Goal: Information Seeking & Learning: Learn about a topic

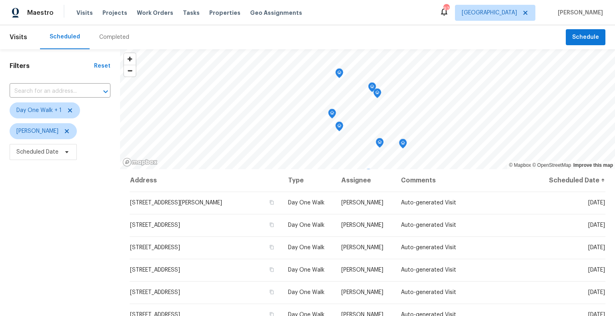
scroll to position [52, 0]
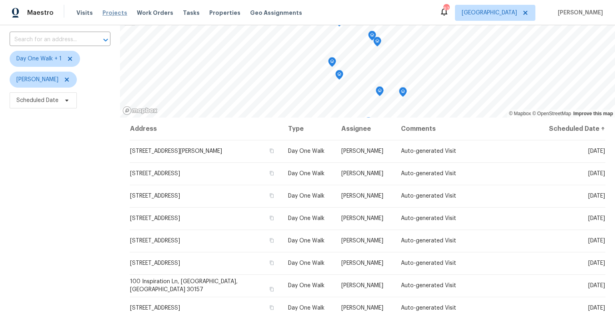
click at [115, 13] on span "Projects" at bounding box center [114, 13] width 25 height 8
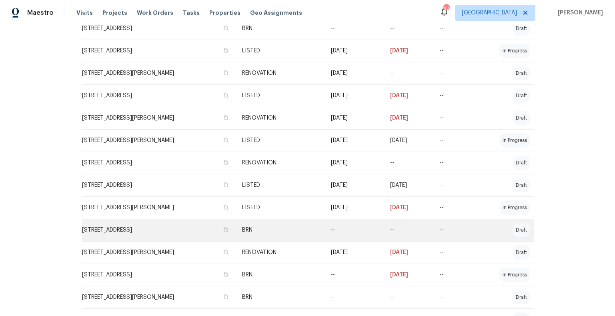
scroll to position [382, 0]
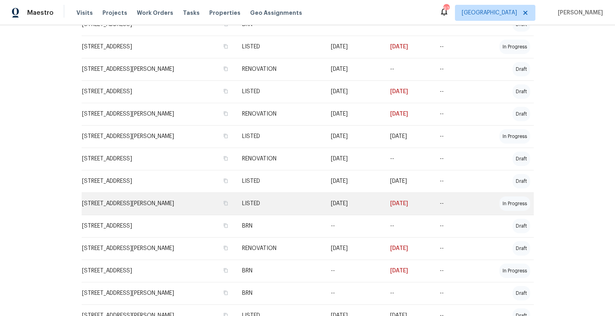
click at [181, 204] on td "409 Kenley Ct, McDonough, GA 30253" at bounding box center [159, 203] width 154 height 22
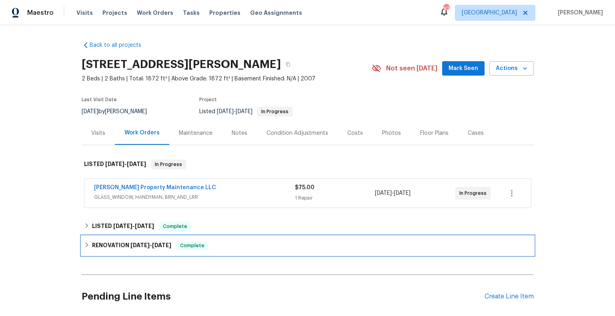
click at [142, 245] on span "3/27/25" at bounding box center [139, 245] width 19 height 6
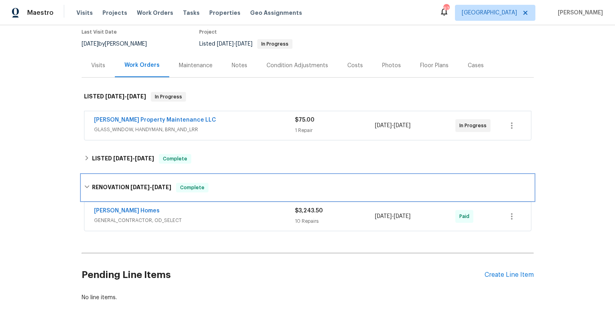
scroll to position [75, 0]
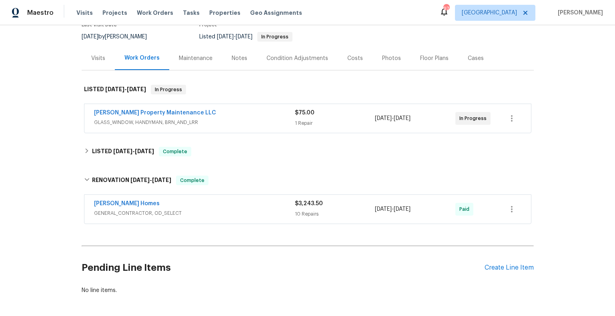
click at [177, 212] on span "GENERAL_CONTRACTOR, OD_SELECT" at bounding box center [194, 213] width 201 height 8
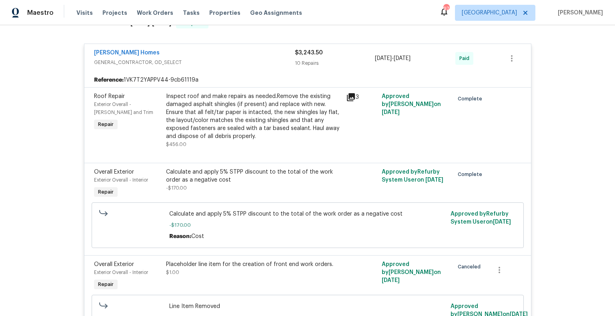
scroll to position [233, 0]
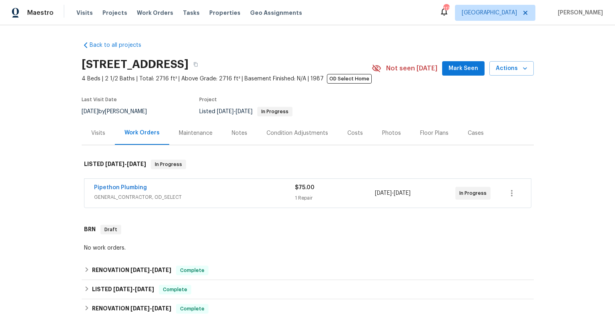
click at [322, 137] on div "Condition Adjustments" at bounding box center [297, 133] width 62 height 8
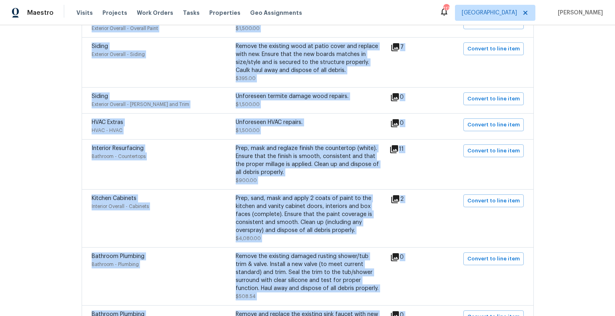
scroll to position [795, 0]
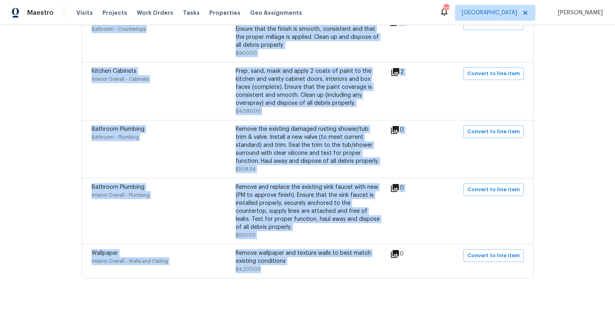
drag, startPoint x: 88, startPoint y: 147, endPoint x: 311, endPoint y: 264, distance: 250.9
copy div "Interior Paint Interior Overall - Overall Paint Interior primer - All nails, sc…"
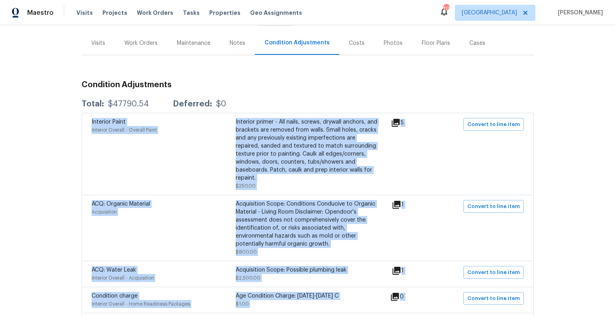
scroll to position [27, 0]
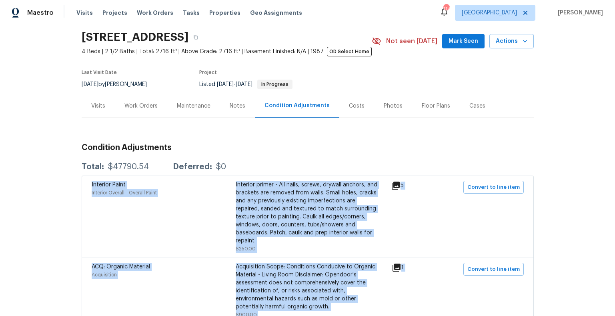
click at [429, 220] on div "5" at bounding box center [410, 217] width 38 height 72
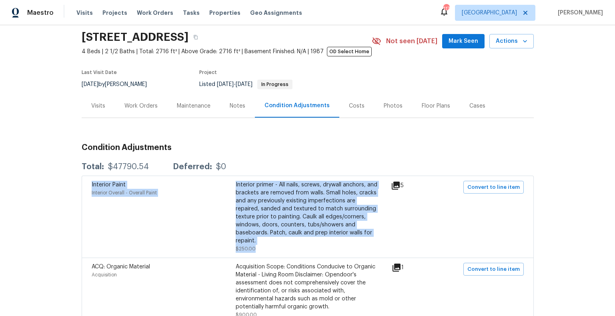
drag, startPoint x: 90, startPoint y: 190, endPoint x: 291, endPoint y: 244, distance: 208.2
click at [291, 245] on div "Interior Paint Interior Overall - Overall Paint Interior primer - All nails, sc…" at bounding box center [308, 217] width 452 height 82
copy div "Interior Paint Interior Overall - Overall Paint Interior primer - All nails, sc…"
click at [177, 197] on div "Interior Overall - Overall Paint" at bounding box center [164, 193] width 144 height 8
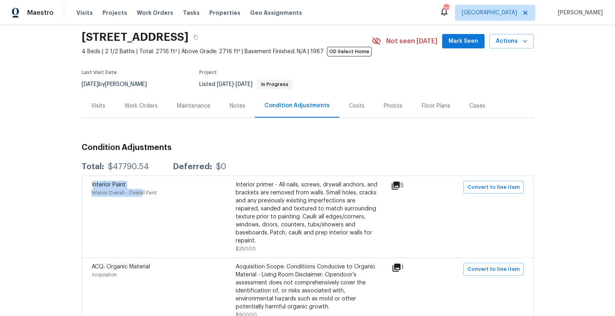
drag, startPoint x: 93, startPoint y: 189, endPoint x: 143, endPoint y: 196, distance: 51.0
click at [143, 196] on div "Interior Paint Interior Overall - Overall Paint" at bounding box center [164, 217] width 144 height 72
drag, startPoint x: 126, startPoint y: 217, endPoint x: 122, endPoint y: 216, distance: 4.9
click at [126, 217] on div "Interior Paint Interior Overall - Overall Paint" at bounding box center [164, 217] width 144 height 72
drag, startPoint x: 90, startPoint y: 187, endPoint x: 160, endPoint y: 202, distance: 71.8
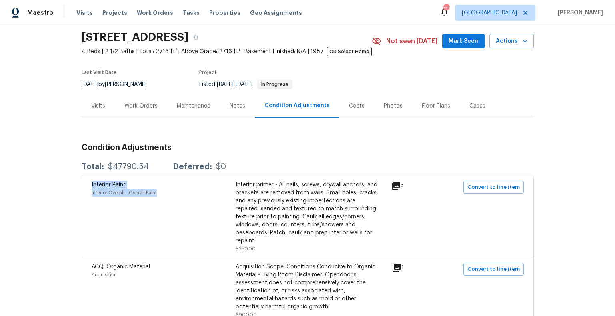
click at [160, 202] on div "Interior Paint Interior Overall - Overall Paint Interior primer - All nails, sc…" at bounding box center [308, 217] width 452 height 82
copy div "Interior Paint Interior Overall - Overall Paint"
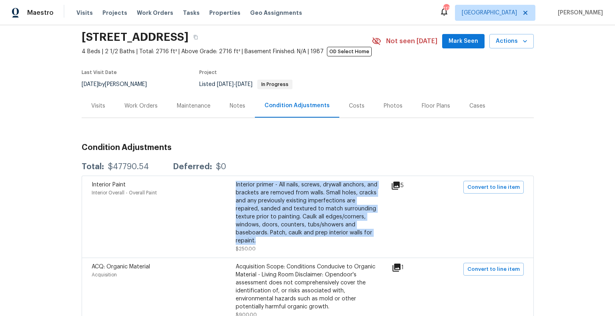
drag, startPoint x: 236, startPoint y: 189, endPoint x: 340, endPoint y: 239, distance: 115.0
click at [340, 239] on div "Interior primer - All nails, screws, drywall anchors, and brackets are removed …" at bounding box center [308, 213] width 144 height 64
copy div "Interior primer - All nails, screws, drywall anchors, and brackets are removed …"
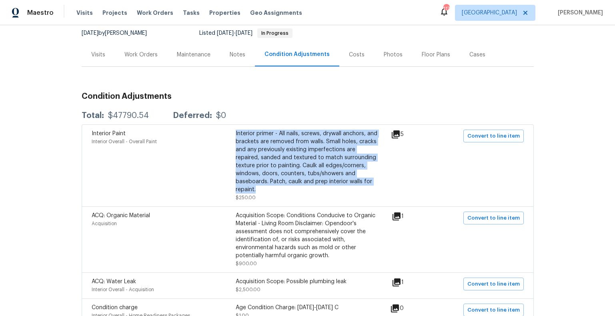
scroll to position [107, 0]
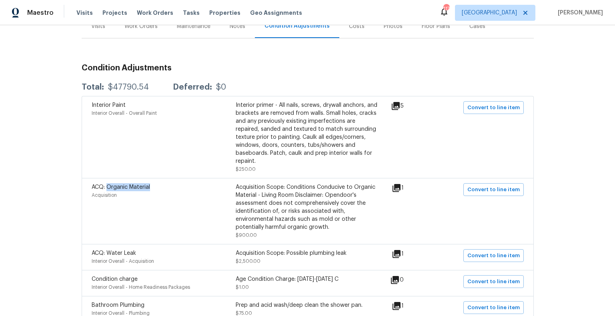
drag, startPoint x: 106, startPoint y: 183, endPoint x: 158, endPoint y: 185, distance: 51.6
click at [158, 185] on div "ACQ: Organic Material" at bounding box center [164, 187] width 144 height 8
copy span "Organic Material"
drag, startPoint x: 197, startPoint y: 208, endPoint x: 206, endPoint y: 201, distance: 11.6
click at [197, 208] on div "ACQ: Organic Material Acquisition" at bounding box center [164, 211] width 144 height 56
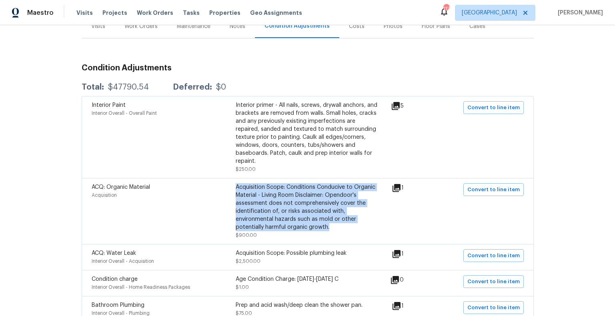
drag, startPoint x: 236, startPoint y: 183, endPoint x: 328, endPoint y: 223, distance: 100.7
click at [328, 223] on div "Acquisition Scope: Conditions Conducive to Organic Material - Living Room Discl…" at bounding box center [308, 207] width 144 height 48
copy div "Acquisition Scope: Conditions Conducive to Organic Material - Living Room Discl…"
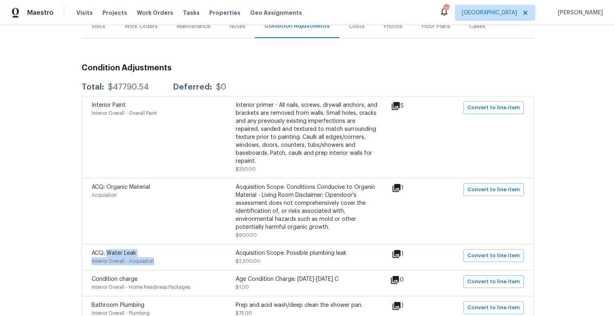
drag, startPoint x: 107, startPoint y: 251, endPoint x: 159, endPoint y: 258, distance: 52.0
click at [159, 258] on div "ACQ: Water Leak Interior Overall - Acquisition" at bounding box center [164, 257] width 144 height 16
copy div "Water Leak Interior Overall - Acquisition"
click at [227, 257] on div "Interior Overall - Acquisition" at bounding box center [164, 261] width 144 height 8
drag, startPoint x: 236, startPoint y: 250, endPoint x: 352, endPoint y: 252, distance: 116.8
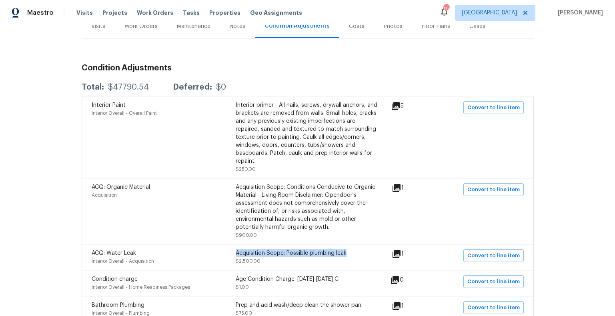
click at [352, 252] on div "Acquisition Scope: Possible plumbing leak" at bounding box center [308, 253] width 144 height 8
copy div "Acquisition Scope: Possible plumbing leak"
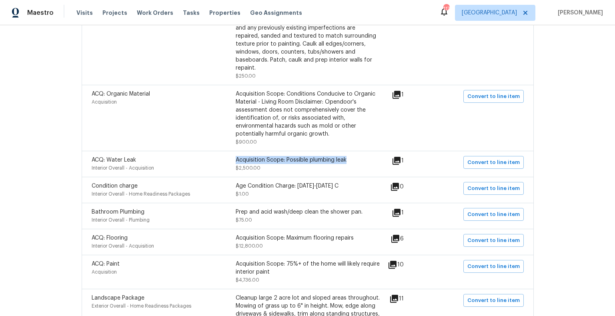
scroll to position [209, 0]
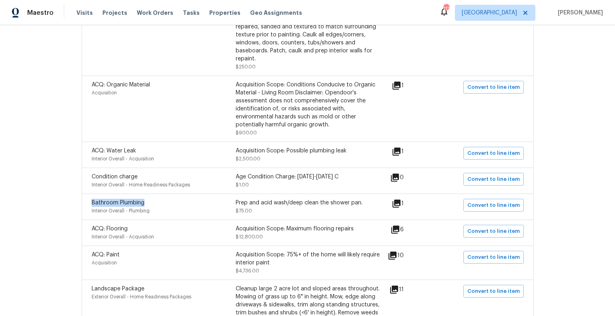
drag, startPoint x: 92, startPoint y: 199, endPoint x: 143, endPoint y: 200, distance: 50.4
click at [143, 200] on span "Bathroom Plumbing" at bounding box center [118, 203] width 53 height 6
copy span "Bathroom Plumbing"
drag, startPoint x: 152, startPoint y: 208, endPoint x: 91, endPoint y: 208, distance: 60.4
click at [92, 208] on div "Interior Overall - Plumbing" at bounding box center [164, 211] width 144 height 8
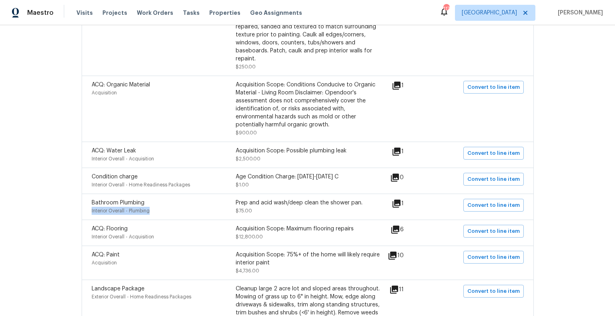
copy span "Interior Overall - Plumbing"
drag, startPoint x: 234, startPoint y: 199, endPoint x: 364, endPoint y: 198, distance: 130.0
click at [364, 199] on div "Bathroom Plumbing Interior Overall - Plumbing Prep and acid wash/deep clean the…" at bounding box center [236, 207] width 288 height 16
drag, startPoint x: 106, startPoint y: 226, endPoint x: 130, endPoint y: 227, distance: 23.2
click at [130, 227] on div "ACQ: Flooring" at bounding box center [164, 229] width 144 height 8
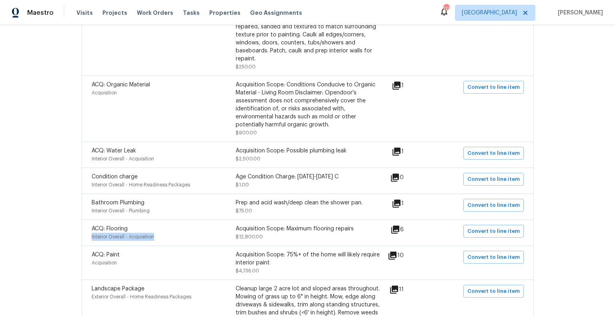
drag, startPoint x: 155, startPoint y: 235, endPoint x: 90, endPoint y: 236, distance: 64.8
click at [90, 236] on div "ACQ: Flooring Interior Overall - Acquisition Acquisition Scope: Maximum floorin…" at bounding box center [308, 233] width 452 height 26
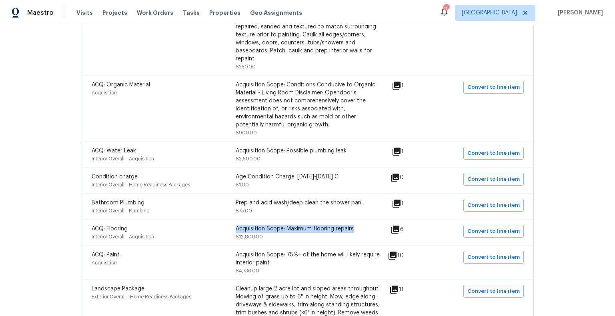
drag, startPoint x: 236, startPoint y: 225, endPoint x: 356, endPoint y: 229, distance: 120.4
click at [356, 229] on div "Acquisition Scope: Maximum flooring repairs" at bounding box center [308, 229] width 144 height 8
click at [155, 252] on div "ACQ: Paint" at bounding box center [164, 255] width 144 height 8
drag, startPoint x: 106, startPoint y: 253, endPoint x: 123, endPoint y: 253, distance: 16.4
click at [120, 254] on div "ACQ: Paint" at bounding box center [164, 255] width 144 height 8
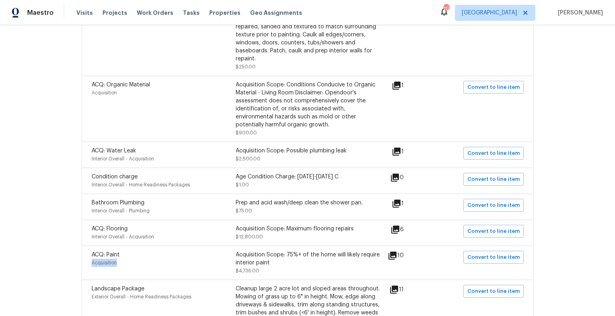
drag, startPoint x: 118, startPoint y: 260, endPoint x: 89, endPoint y: 263, distance: 29.3
click at [89, 263] on div "ACQ: Paint Acquisition Acquisition Scope: 75%+ of the home will likely require …" at bounding box center [308, 263] width 452 height 34
click at [236, 251] on div "Acquisition Scope: 75%+ of the home will likely require interior paint" at bounding box center [308, 259] width 144 height 16
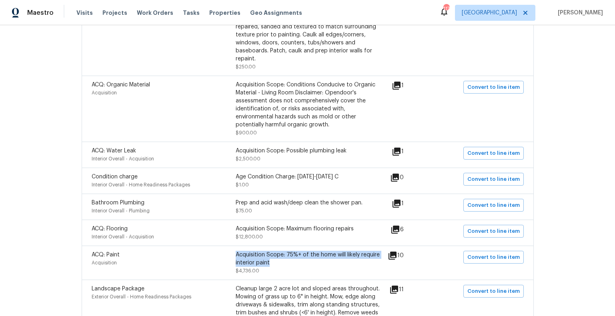
drag, startPoint x: 235, startPoint y: 252, endPoint x: 271, endPoint y: 263, distance: 37.3
click at [271, 263] on div "Acquisition Scope: 75%+ of the home will likely require interior paint" at bounding box center [308, 259] width 144 height 16
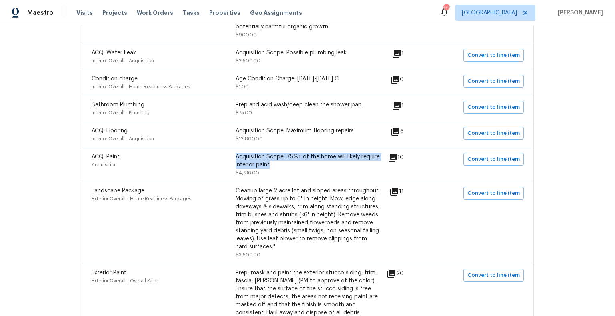
scroll to position [308, 0]
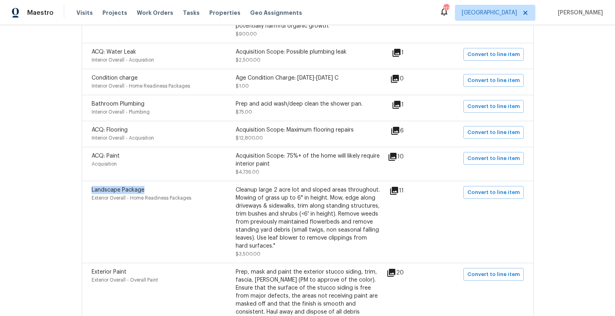
drag, startPoint x: 149, startPoint y: 184, endPoint x: 79, endPoint y: 184, distance: 70.4
click at [79, 184] on div "Back to all projects 698 Lynnmere Dr, Thousand Oaks, CA 91360 4 Beds | 2 1/2 Ba…" at bounding box center [307, 170] width 615 height 291
drag, startPoint x: 198, startPoint y: 196, endPoint x: 90, endPoint y: 196, distance: 108.4
click at [90, 196] on div "Landscape Package Exterior Overall - Home Readiness Packages Cleanup large 2 ac…" at bounding box center [308, 222] width 452 height 82
click at [237, 190] on div "Cleanup large 2 acre lot and sloped areas throughout. Mowing of grass up to 6" …" at bounding box center [308, 218] width 144 height 64
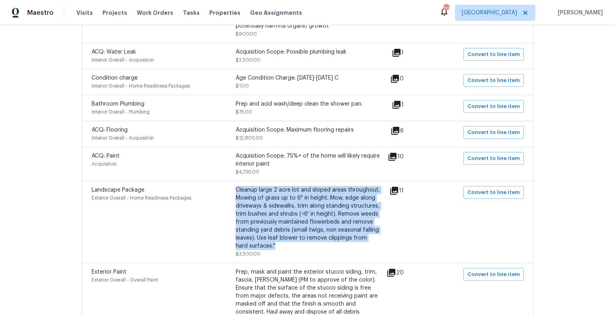
drag, startPoint x: 236, startPoint y: 188, endPoint x: 268, endPoint y: 241, distance: 61.2
click at [268, 241] on div "Cleanup large 2 acre lot and sloped areas throughout. Mowing of grass up to 6" …" at bounding box center [308, 218] width 144 height 64
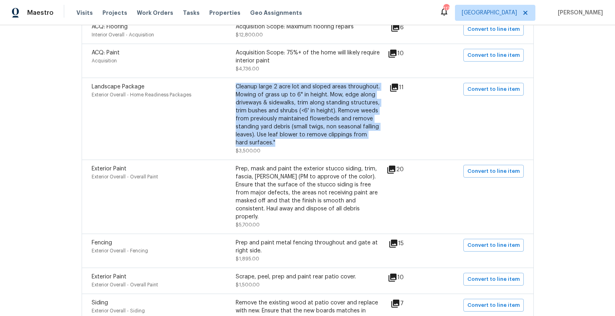
scroll to position [478, 0]
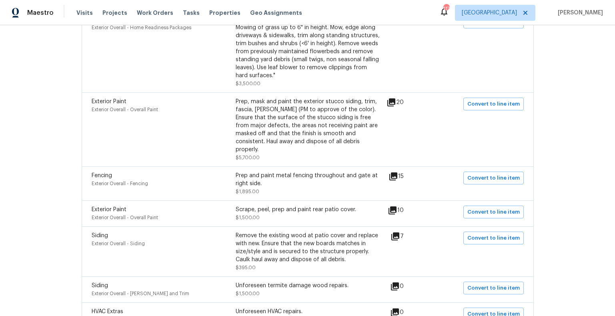
click at [82, 96] on div "Exterior Paint Exterior Overall - Overall Paint Prep, mask and paint the exteri…" at bounding box center [308, 129] width 452 height 74
drag, startPoint x: 92, startPoint y: 98, endPoint x: 133, endPoint y: 99, distance: 40.8
click at [132, 98] on div "Exterior Paint" at bounding box center [164, 102] width 144 height 8
drag, startPoint x: 178, startPoint y: 110, endPoint x: 89, endPoint y: 111, distance: 88.8
click at [90, 110] on div "Exterior Paint Exterior Overall - Overall Paint Prep, mask and paint the exteri…" at bounding box center [308, 129] width 452 height 74
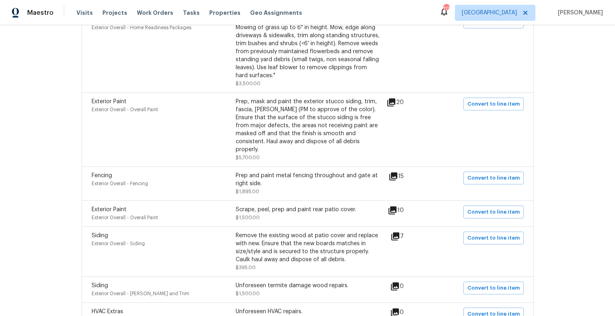
drag, startPoint x: 237, startPoint y: 98, endPoint x: 326, endPoint y: 131, distance: 95.2
click at [324, 130] on div "Prep, mask and paint the exterior stucco siding, trim, fascia, eaves (PM to app…" at bounding box center [308, 126] width 144 height 56
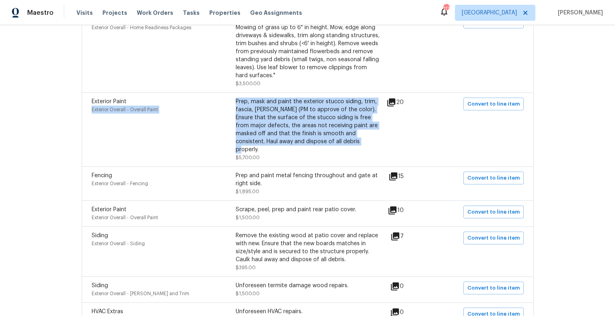
drag, startPoint x: 339, startPoint y: 138, endPoint x: 234, endPoint y: 98, distance: 111.6
click at [235, 98] on div "Exterior Paint Exterior Overall - Overall Paint Prep, mask and paint the exteri…" at bounding box center [236, 130] width 288 height 64
click at [302, 139] on div "Prep, mask and paint the exterior stucco siding, trim, fascia, eaves (PM to app…" at bounding box center [308, 126] width 144 height 56
drag, startPoint x: 338, startPoint y: 139, endPoint x: 236, endPoint y: 100, distance: 109.1
click at [236, 100] on div "Prep, mask and paint the exterior stucco siding, trim, fascia, eaves (PM to app…" at bounding box center [308, 126] width 144 height 56
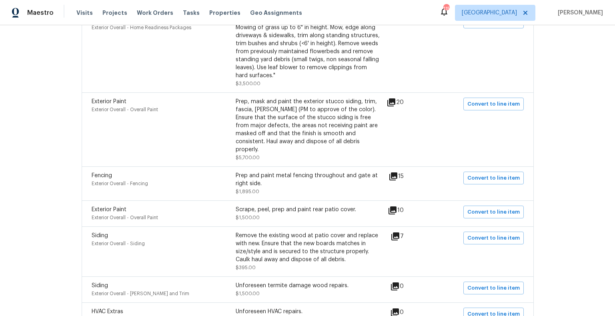
click at [120, 172] on div "Fencing" at bounding box center [164, 176] width 144 height 8
drag, startPoint x: 118, startPoint y: 166, endPoint x: 90, endPoint y: 165, distance: 28.0
click at [90, 166] on div "Fencing Exterior Overall - Fencing Prep and paint metal fencing throughout and …" at bounding box center [308, 183] width 452 height 34
drag, startPoint x: 156, startPoint y: 174, endPoint x: 89, endPoint y: 174, distance: 67.6
click at [89, 174] on div "Fencing Exterior Overall - Fencing Prep and paint metal fencing throughout and …" at bounding box center [308, 183] width 452 height 34
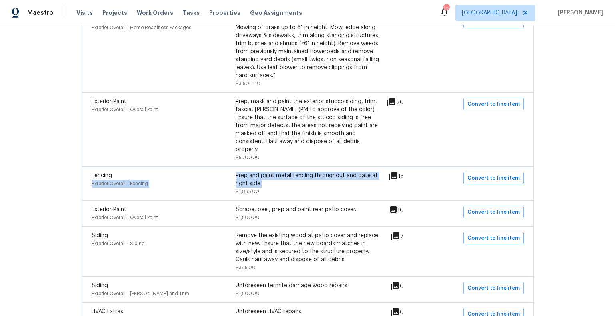
drag, startPoint x: 268, startPoint y: 172, endPoint x: 234, endPoint y: 166, distance: 34.2
click at [234, 172] on div "Fencing Exterior Overall - Fencing Prep and paint metal fencing throughout and …" at bounding box center [236, 184] width 288 height 24
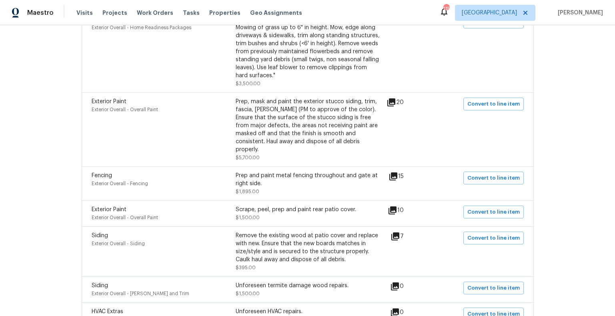
click at [277, 177] on div "Prep and paint metal fencing throughout and gate at right side. $1,895.00" at bounding box center [308, 184] width 144 height 24
drag, startPoint x: 264, startPoint y: 176, endPoint x: 237, endPoint y: 166, distance: 29.3
click at [237, 172] on div "Prep and paint metal fencing throughout and gate at right side." at bounding box center [308, 180] width 144 height 16
drag, startPoint x: 92, startPoint y: 198, endPoint x: 126, endPoint y: 199, distance: 34.4
click at [126, 206] on div "Exterior Paint" at bounding box center [164, 210] width 144 height 8
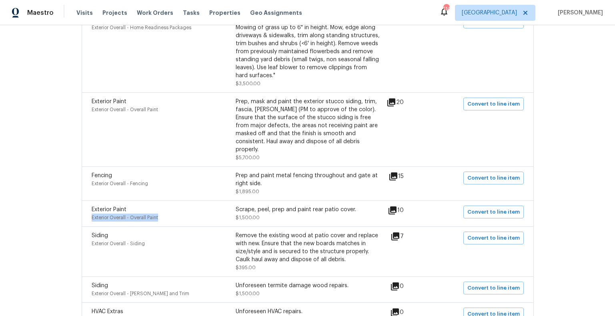
drag, startPoint x: 160, startPoint y: 206, endPoint x: 90, endPoint y: 209, distance: 69.6
click at [90, 209] on div "Exterior Paint Exterior Overall - Overall Paint Scrape, peel, prep and paint re…" at bounding box center [308, 213] width 452 height 26
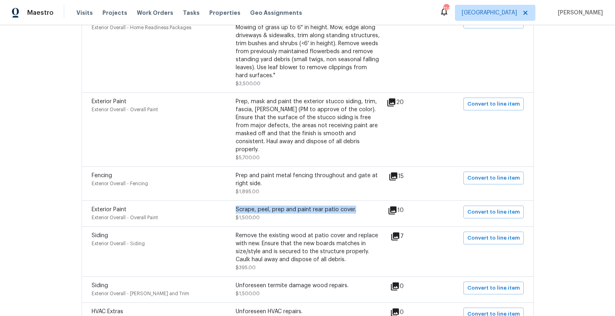
drag, startPoint x: 354, startPoint y: 198, endPoint x: 236, endPoint y: 198, distance: 118.4
click at [236, 206] on div "Scrape, peel, prep and paint rear patio cover." at bounding box center [308, 210] width 144 height 8
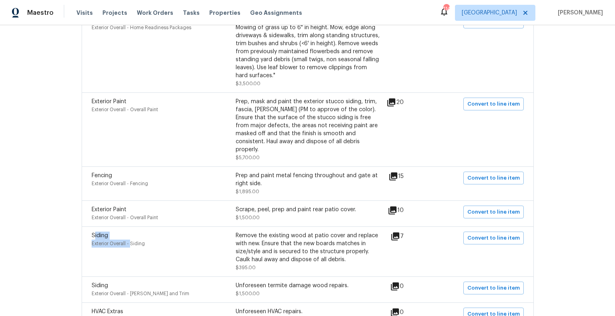
drag, startPoint x: 123, startPoint y: 228, endPoint x: 94, endPoint y: 226, distance: 29.3
click at [94, 232] on div "Siding Exterior Overall - Siding" at bounding box center [164, 252] width 144 height 40
click at [149, 232] on div "Siding" at bounding box center [164, 236] width 144 height 8
drag, startPoint x: 122, startPoint y: 223, endPoint x: 89, endPoint y: 223, distance: 33.6
click at [89, 226] on div "Siding Exterior Overall - Siding Remove the existing wood at patio cover and re…" at bounding box center [308, 251] width 452 height 50
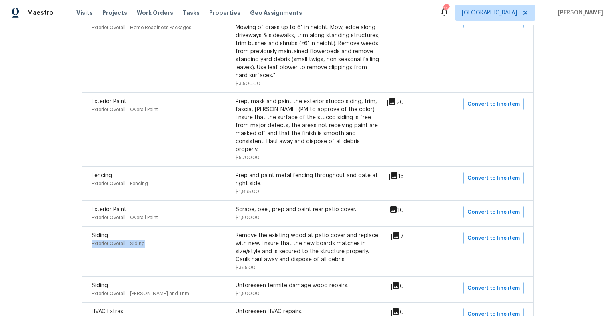
drag, startPoint x: 150, startPoint y: 234, endPoint x: 89, endPoint y: 236, distance: 60.8
click at [89, 236] on div "Siding Exterior Overall - Siding Remove the existing wood at patio cover and re…" at bounding box center [308, 251] width 452 height 50
drag, startPoint x: 349, startPoint y: 249, endPoint x: 236, endPoint y: 224, distance: 115.5
click at [236, 232] on div "Remove the existing wood at patio cover and replace with new. Ensure that the n…" at bounding box center [308, 248] width 144 height 32
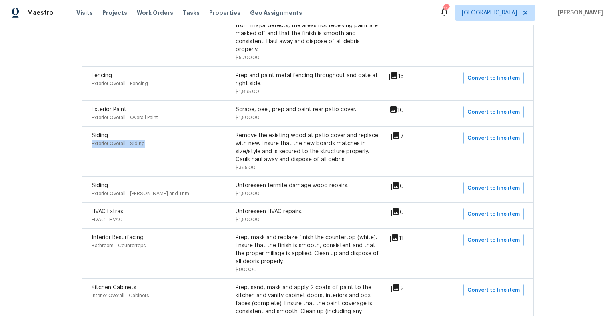
scroll to position [579, 0]
drag, startPoint x: 343, startPoint y: 174, endPoint x: 236, endPoint y: 172, distance: 107.2
click at [236, 181] on div "Unforeseen termite damage wood repairs." at bounding box center [308, 185] width 144 height 8
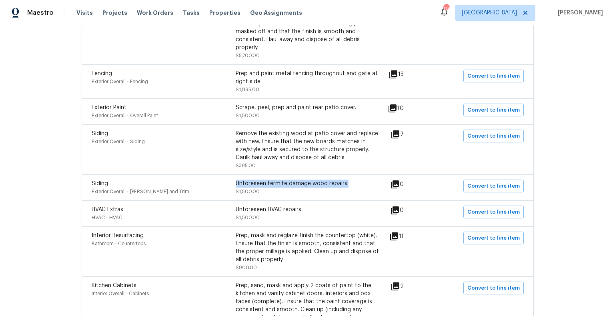
scroll to position [581, 0]
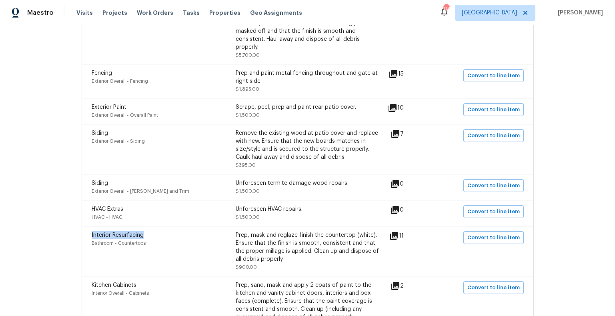
drag, startPoint x: 146, startPoint y: 224, endPoint x: 83, endPoint y: 226, distance: 62.4
click at [83, 226] on div "Interior Resurfacing Bathroom - Countertops Prep, mask and reglaze finish the c…" at bounding box center [308, 251] width 452 height 50
click at [145, 245] on div "Interior Resurfacing Bathroom - Countertops" at bounding box center [164, 251] width 144 height 40
drag, startPoint x: 148, startPoint y: 231, endPoint x: 92, endPoint y: 234, distance: 56.9
click at [92, 239] on div "Bathroom - Countertops" at bounding box center [164, 243] width 144 height 8
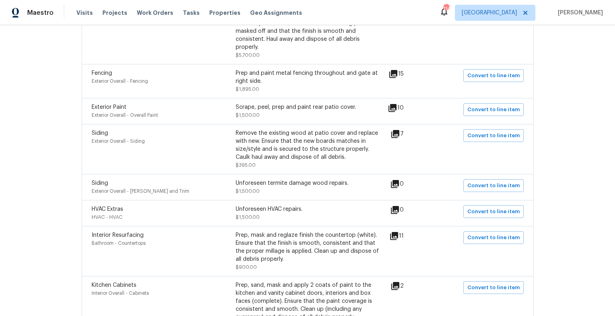
click at [282, 249] on div "Prep, mask and reglaze finish the countertop (white). Ensure that the finish is…" at bounding box center [308, 247] width 144 height 32
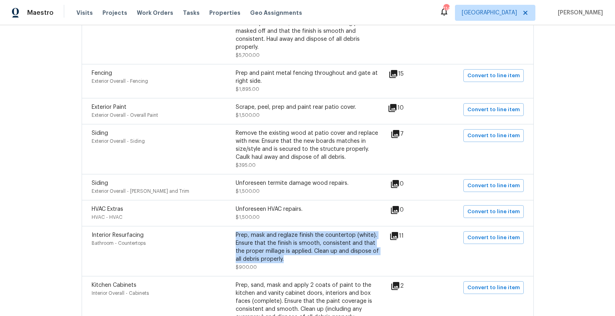
drag, startPoint x: 278, startPoint y: 246, endPoint x: 236, endPoint y: 226, distance: 47.0
click at [236, 231] on div "Prep, mask and reglaze finish the countertop (white). Ensure that the finish is…" at bounding box center [308, 247] width 144 height 32
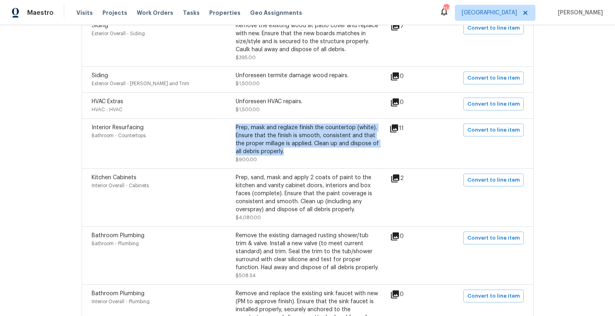
scroll to position [691, 0]
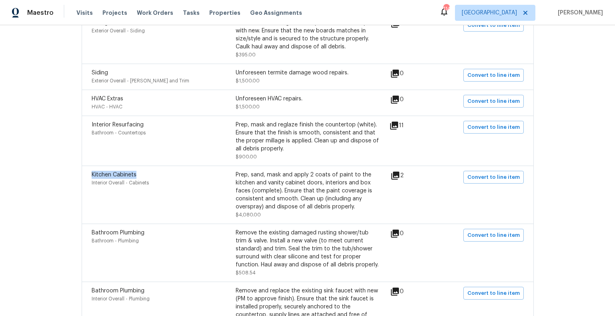
drag, startPoint x: 169, startPoint y: 165, endPoint x: 90, endPoint y: 163, distance: 78.4
click at [90, 166] on div "Kitchen Cabinets Interior Overall - Cabinets Prep, sand, mask and apply 2 coats…" at bounding box center [308, 195] width 452 height 58
click at [150, 179] on div "Interior Overall - Cabinets" at bounding box center [164, 183] width 144 height 8
drag, startPoint x: 150, startPoint y: 172, endPoint x: 89, endPoint y: 174, distance: 60.8
click at [89, 174] on div "Kitchen Cabinets Interior Overall - Cabinets Prep, sand, mask and apply 2 coats…" at bounding box center [308, 195] width 452 height 58
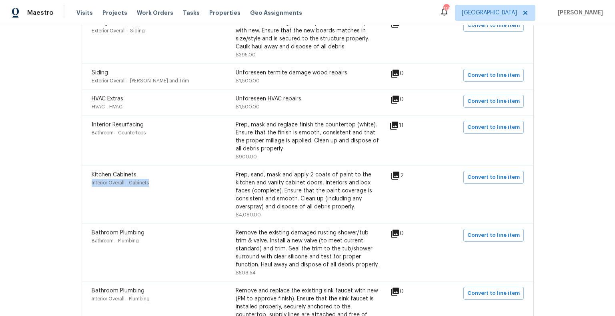
drag, startPoint x: 351, startPoint y: 196, endPoint x: 237, endPoint y: 163, distance: 118.6
click at [237, 171] on div "Prep, sand, mask and apply 2 coats of paint to the kitchen and vanity cabinet d…" at bounding box center [308, 191] width 144 height 40
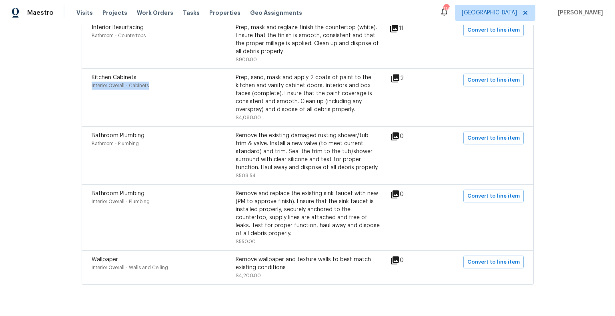
scroll to position [795, 0]
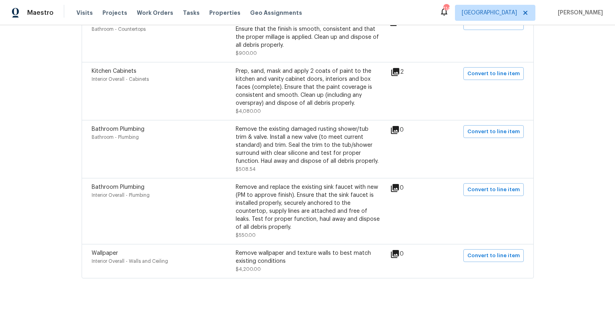
click at [148, 125] on div "Bathroom Plumbing" at bounding box center [164, 129] width 144 height 8
drag, startPoint x: 141, startPoint y: 118, endPoint x: 92, endPoint y: 117, distance: 49.6
click at [92, 125] on div "Bathroom Plumbing" at bounding box center [164, 129] width 144 height 8
drag, startPoint x: 161, startPoint y: 188, endPoint x: 92, endPoint y: 186, distance: 69.2
click at [92, 191] on div "Interior Overall - Plumbing" at bounding box center [164, 195] width 144 height 8
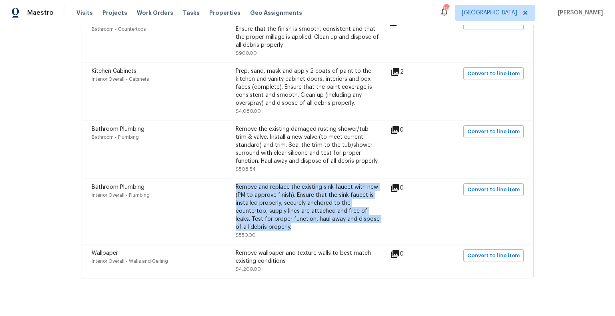
drag, startPoint x: 290, startPoint y: 216, endPoint x: 236, endPoint y: 177, distance: 66.2
click at [236, 183] on div "Remove and replace the existing sink faucet with new (PM to approve finish). En…" at bounding box center [308, 207] width 144 height 48
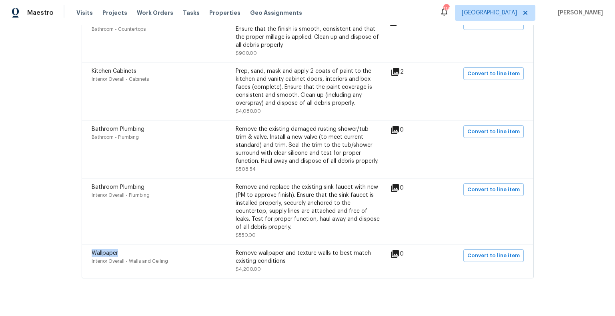
drag, startPoint x: 137, startPoint y: 242, endPoint x: 84, endPoint y: 242, distance: 53.2
click at [84, 244] on div "Wallpaper Interior Overall - Walls and Ceiling Remove wallpaper and texture wal…" at bounding box center [308, 261] width 452 height 34
drag, startPoint x: 178, startPoint y: 261, endPoint x: 180, endPoint y: 253, distance: 8.3
click at [178, 261] on div "Wallpaper Interior Overall - Walls and Ceiling" at bounding box center [164, 261] width 144 height 24
drag, startPoint x: 177, startPoint y: 251, endPoint x: 90, endPoint y: 252, distance: 86.4
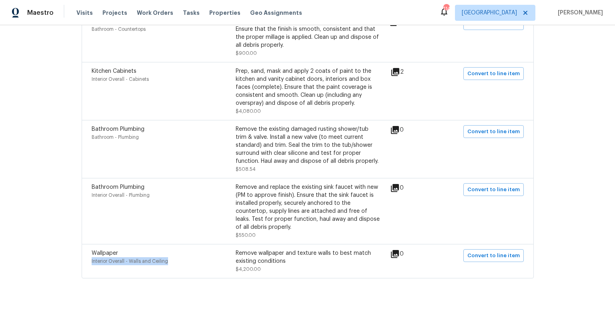
click at [90, 252] on div "Wallpaper Interior Overall - Walls and Ceiling Remove wallpaper and texture wal…" at bounding box center [308, 261] width 452 height 34
drag, startPoint x: 283, startPoint y: 250, endPoint x: 235, endPoint y: 240, distance: 49.4
click at [235, 249] on div "Wallpaper Interior Overall - Walls and Ceiling Remove wallpaper and texture wal…" at bounding box center [236, 261] width 288 height 24
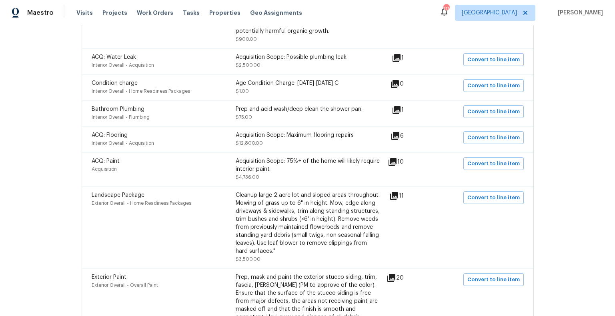
scroll to position [4, 0]
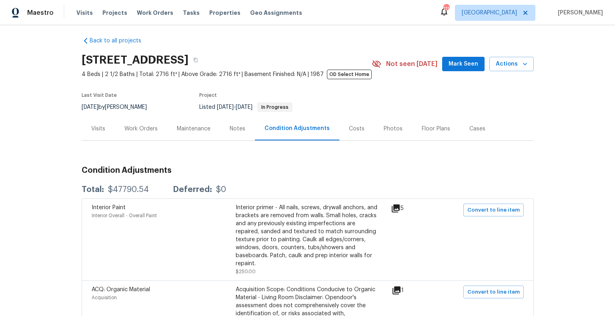
click at [82, 74] on span "4 Beds | 2 1/2 Baths | Total: 2716 ft² | Above Grade: 2716 ft² | Basement Finis…" at bounding box center [227, 74] width 290 height 8
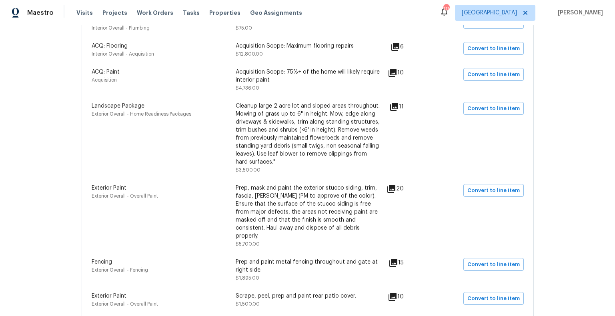
scroll to position [427, 0]
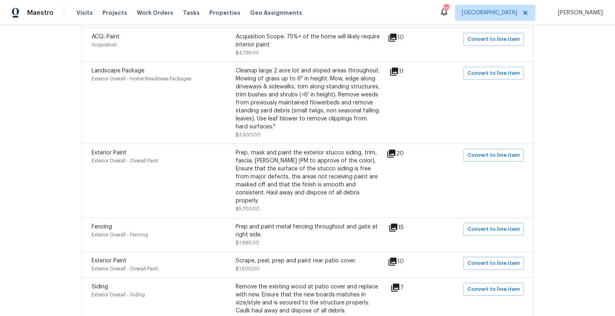
click at [397, 224] on icon at bounding box center [393, 228] width 8 height 8
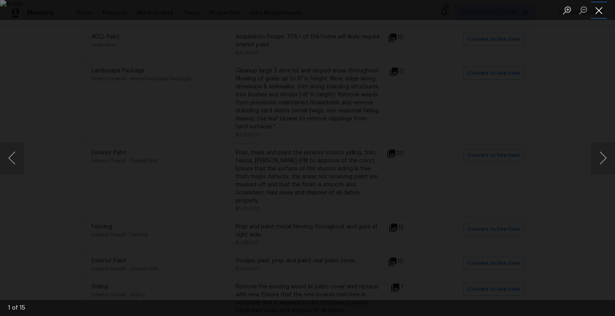
click at [600, 11] on button "Close lightbox" at bounding box center [599, 10] width 16 height 14
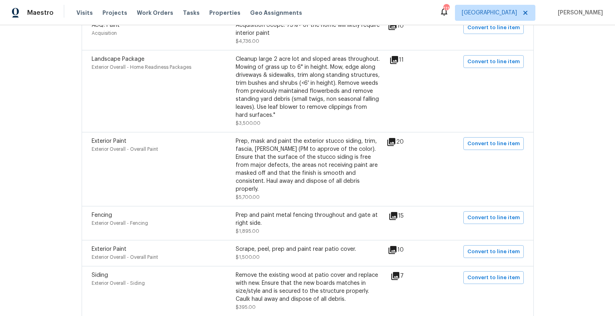
scroll to position [439, 0]
click at [396, 246] on icon at bounding box center [392, 250] width 8 height 8
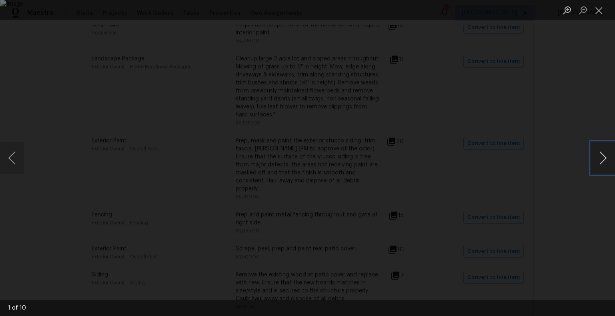
click at [601, 157] on button "Next image" at bounding box center [603, 158] width 24 height 32
click at [601, 156] on button "Next image" at bounding box center [603, 158] width 24 height 32
click at [300, 162] on img "Lightbox" at bounding box center [307, 158] width 615 height 316
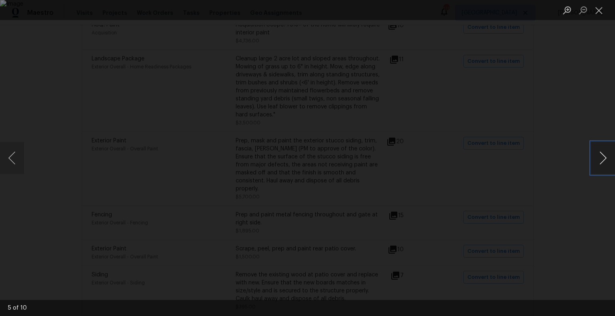
click at [601, 158] on button "Next image" at bounding box center [603, 158] width 24 height 32
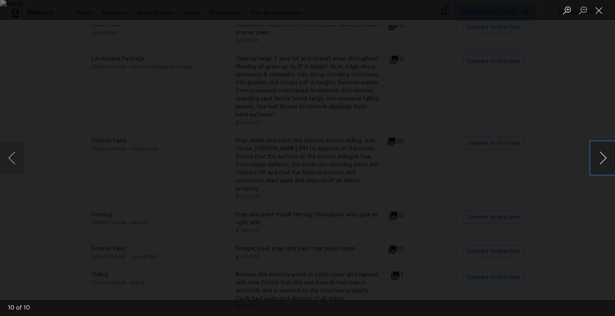
click at [601, 158] on button "Next image" at bounding box center [603, 158] width 24 height 32
